Goal: Find specific page/section: Find specific page/section

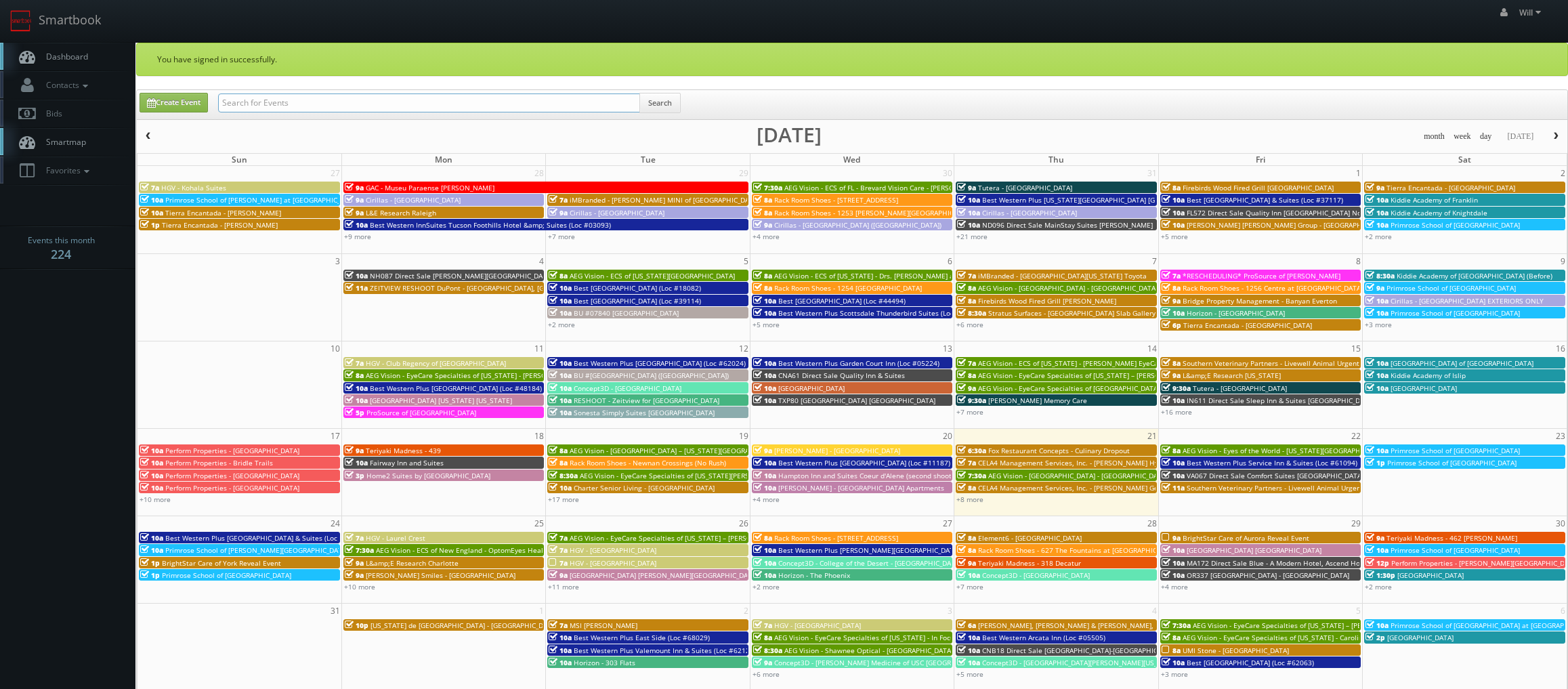
click at [346, 109] on input "text" at bounding box center [428, 103] width 422 height 19
paste input "(07-23-25) FLK88 Direct Sale The J Hotel Dunedin Clearwater, Ascend Hotel Colle…"
drag, startPoint x: 266, startPoint y: 100, endPoint x: -37, endPoint y: 47, distance: 307.6
click at [0, 47] on html "Smartbook Toggle Side Navigation Toggle Top Navigation Will Will Profile Logout…" at bounding box center [784, 485] width 1568 height 971
type input "FLK88 Direct Sale The J Hotel Dunedin [GEOGRAPHIC_DATA], Ascend Hotel Collection"
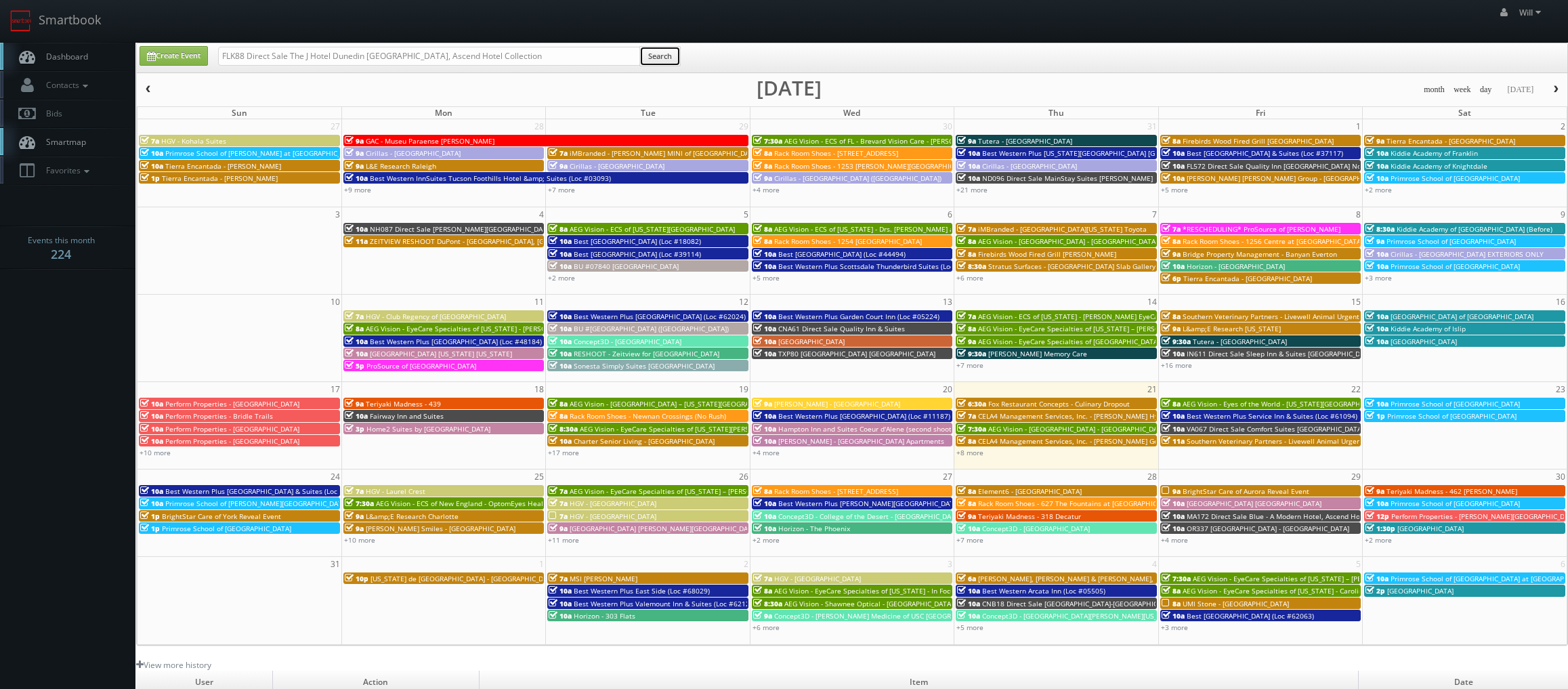
click at [664, 57] on button "Search" at bounding box center [660, 56] width 41 height 21
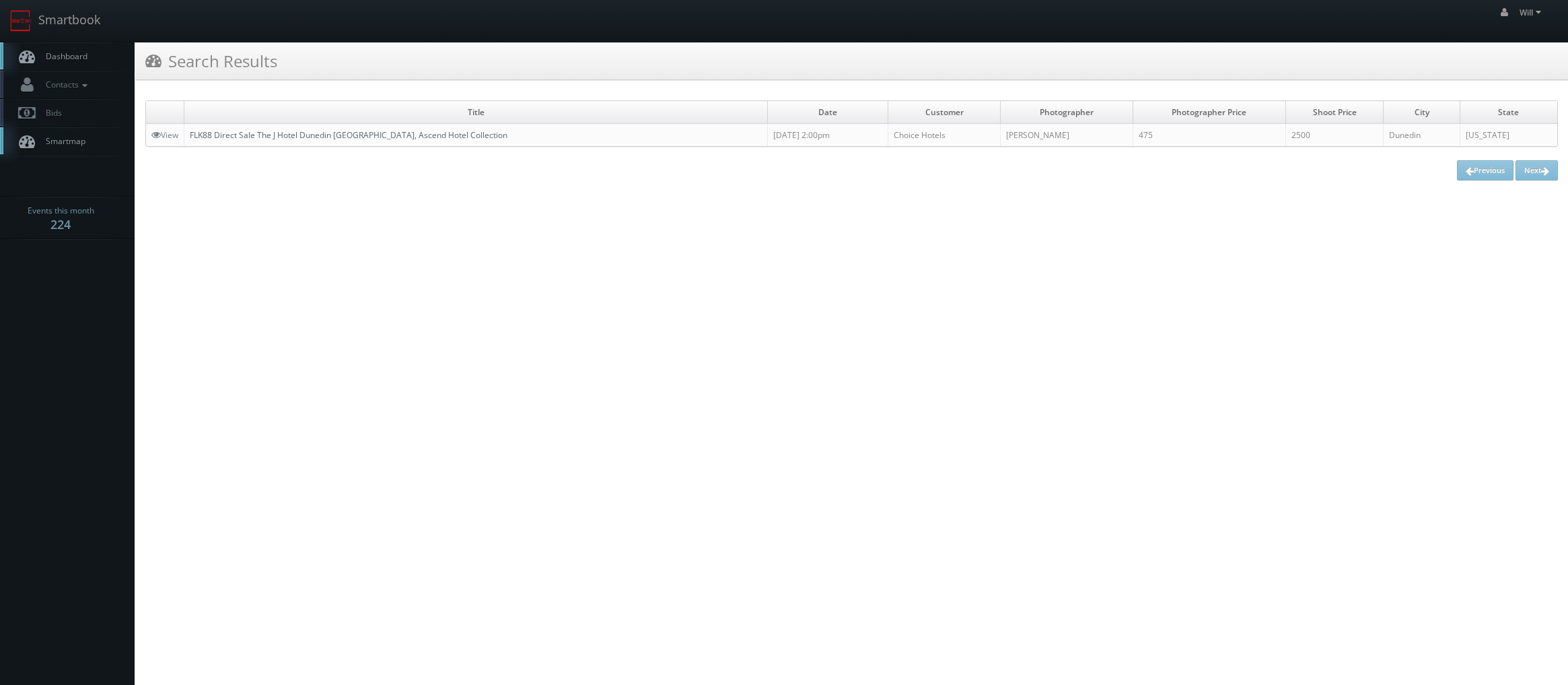
click at [328, 135] on link "FLK88 Direct Sale The J Hotel Dunedin [GEOGRAPHIC_DATA], Ascend Hotel Collection" at bounding box center [348, 134] width 317 height 11
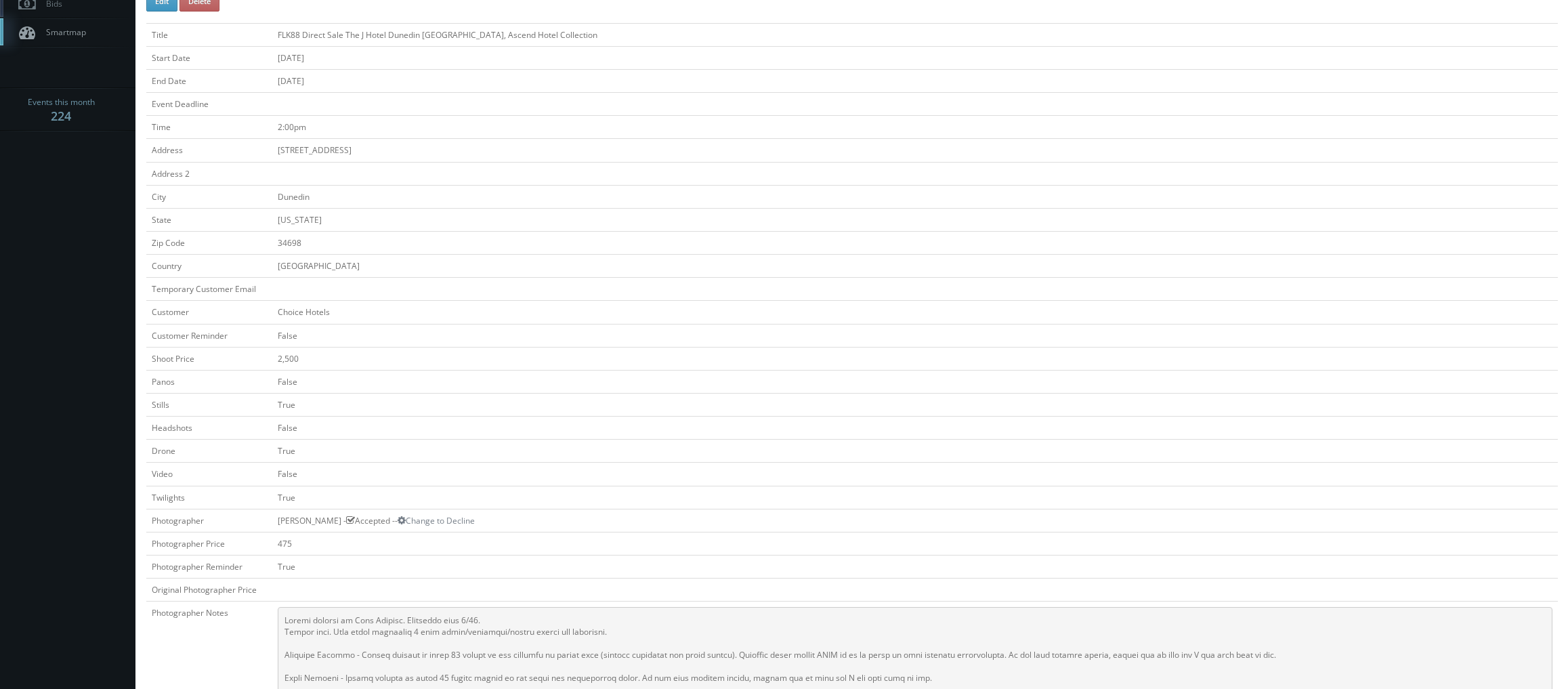
scroll to position [406, 0]
